Goal: Information Seeking & Learning: Learn about a topic

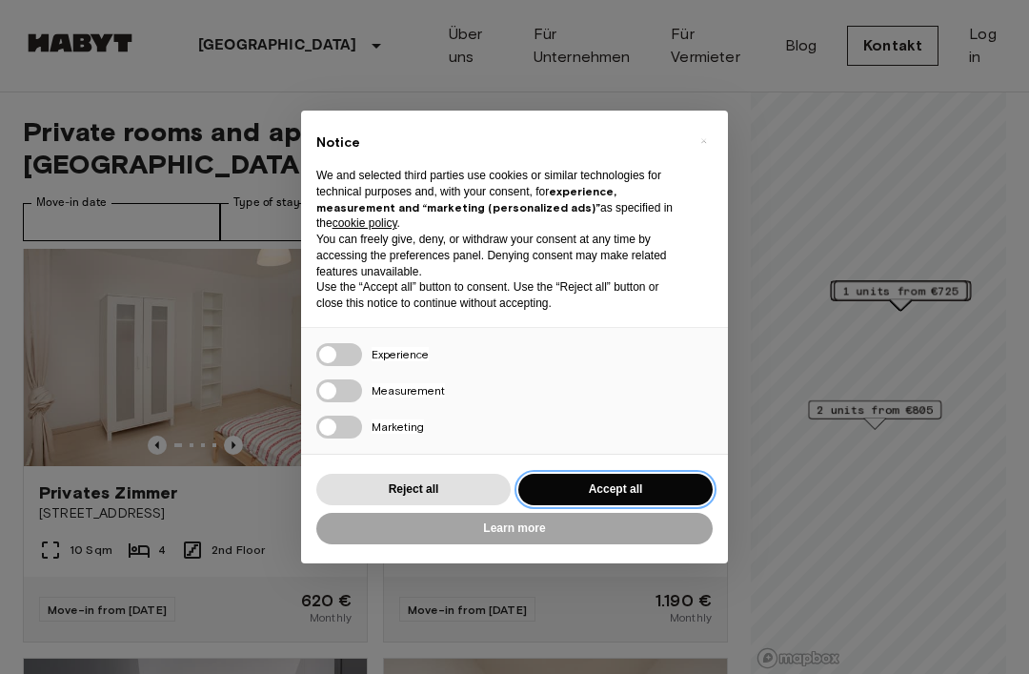
click at [622, 474] on button "Accept all" at bounding box center [615, 489] width 194 height 31
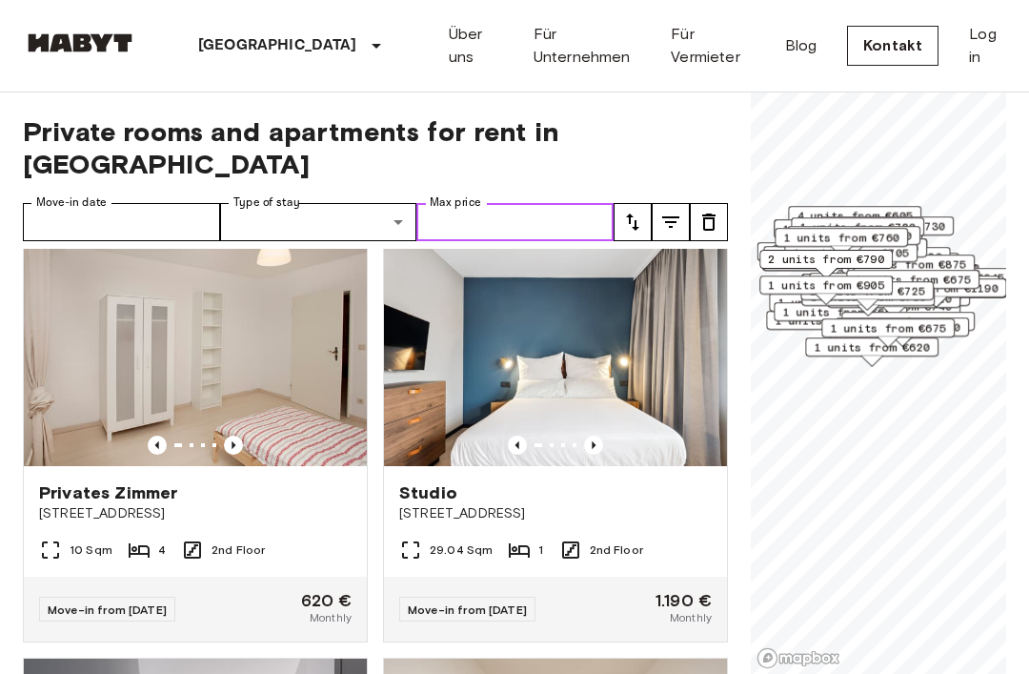
click at [497, 203] on input "Max price" at bounding box center [514, 222] width 197 height 38
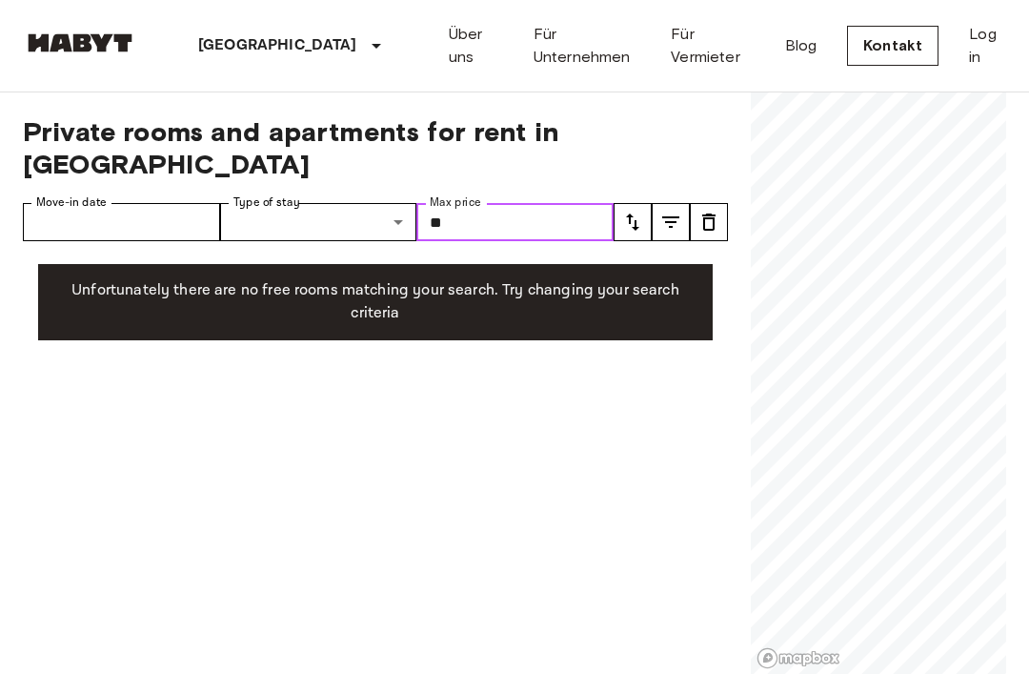
type input "*"
type input "***"
